Goal: Task Accomplishment & Management: Manage account settings

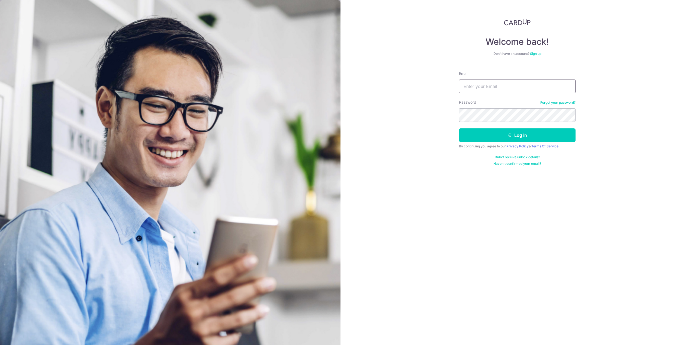
click at [480, 90] on input "Email" at bounding box center [517, 86] width 117 height 14
type input "[EMAIL_ADDRESS][DOMAIN_NAME]"
click at [493, 133] on button "Log in" at bounding box center [517, 135] width 117 height 14
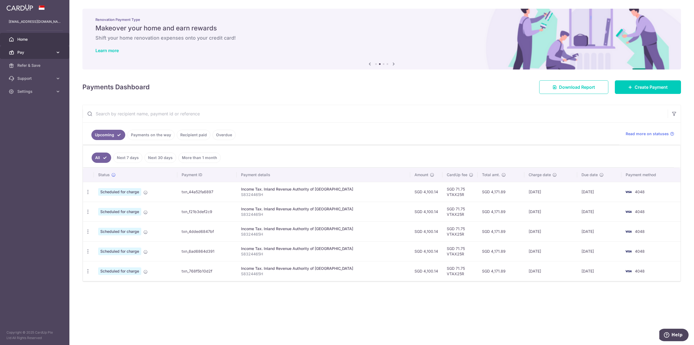
click at [54, 52] on link "Pay" at bounding box center [34, 52] width 69 height 13
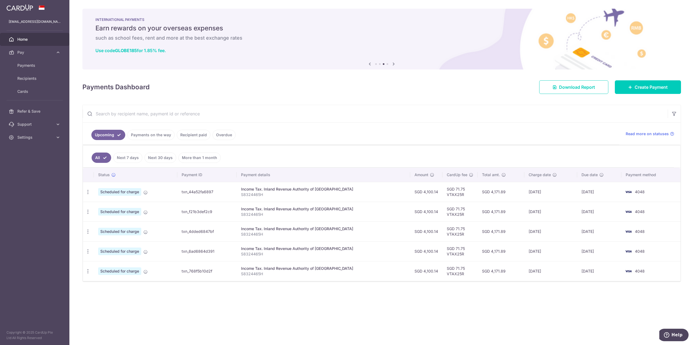
click at [638, 196] on td "4048" at bounding box center [651, 192] width 59 height 20
click at [23, 123] on span "Support" at bounding box center [35, 124] width 36 height 5
click at [28, 139] on span "FAQ" at bounding box center [35, 137] width 36 height 5
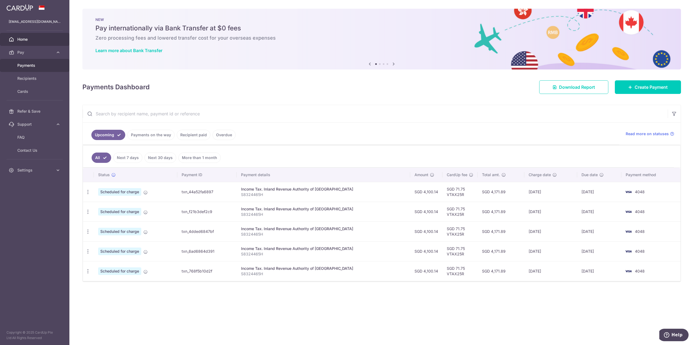
click at [31, 62] on link "Payments" at bounding box center [34, 65] width 69 height 13
click at [113, 133] on link "Upcoming" at bounding box center [108, 135] width 34 height 10
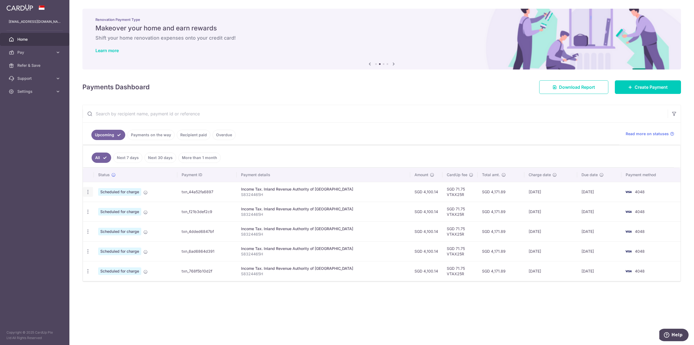
click at [87, 190] on icon "button" at bounding box center [88, 192] width 6 height 6
click at [111, 217] on span "Cancel payment" at bounding box center [117, 220] width 36 height 7
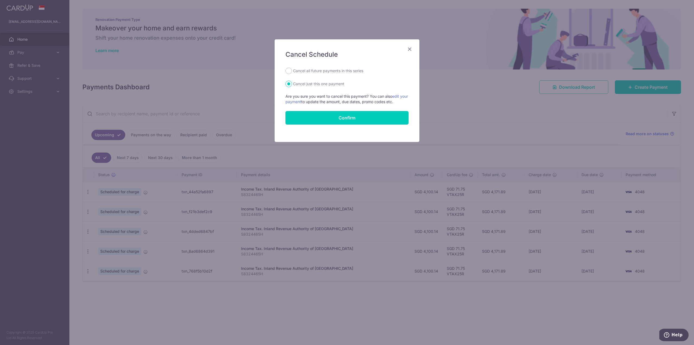
click at [327, 72] on label "Cancel all future payments in this series" at bounding box center [328, 71] width 70 height 7
click at [292, 72] on input "Cancel all future payments in this series" at bounding box center [289, 71] width 7 height 7
radio input "true"
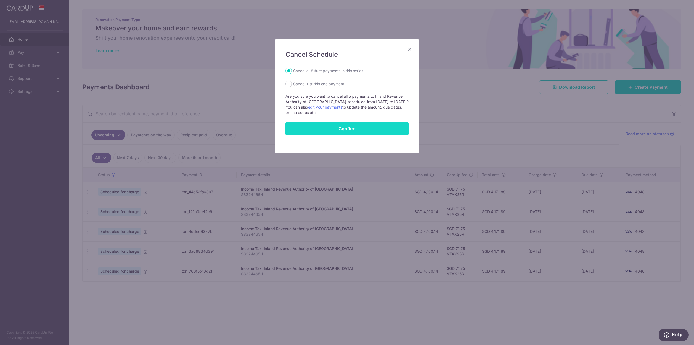
click at [338, 127] on button "Confirm" at bounding box center [347, 129] width 123 height 14
